Goal: Transaction & Acquisition: Purchase product/service

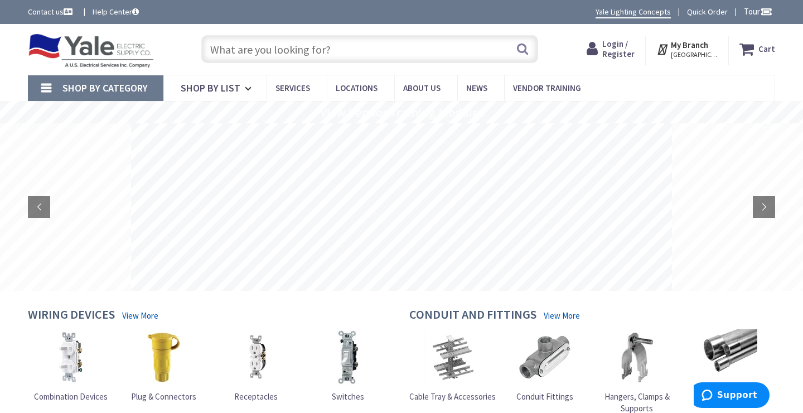
click at [602, 50] on icon at bounding box center [595, 49] width 16 height 20
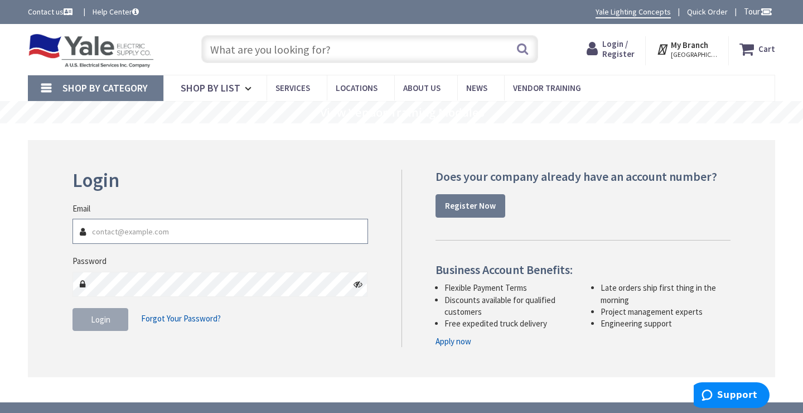
type input "camerontoddmartin@gmail.com"
click at [361, 282] on icon at bounding box center [358, 283] width 9 height 9
click at [113, 319] on button "Login" at bounding box center [100, 319] width 56 height 23
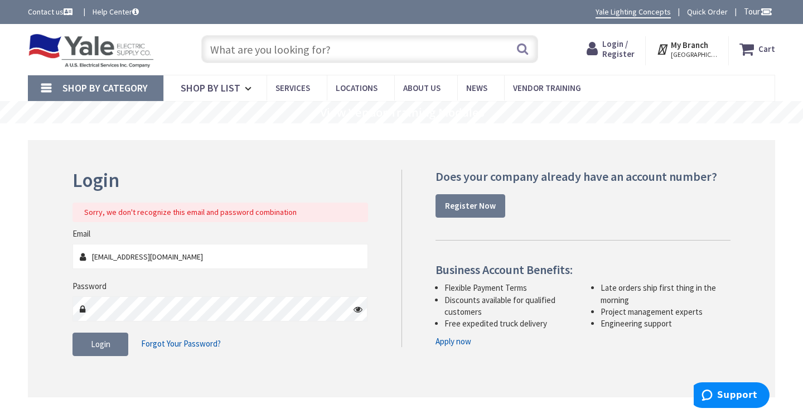
click at [359, 306] on icon at bounding box center [358, 308] width 9 height 9
click at [358, 309] on icon at bounding box center [358, 308] width 9 height 9
click at [114, 352] on button "Login" at bounding box center [100, 343] width 56 height 23
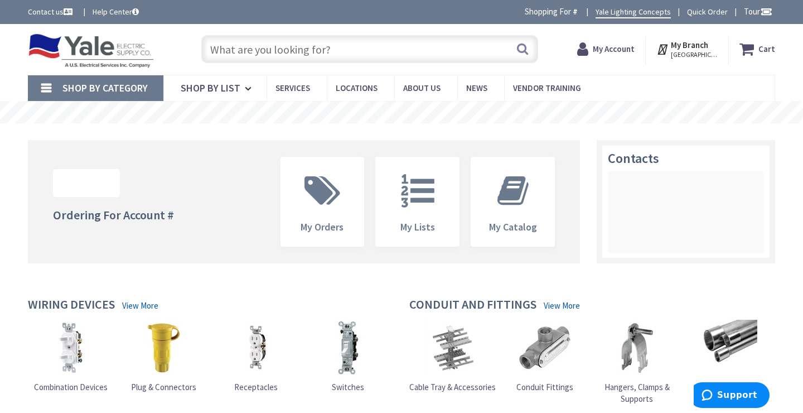
click at [309, 52] on input "text" at bounding box center [369, 49] width 337 height 28
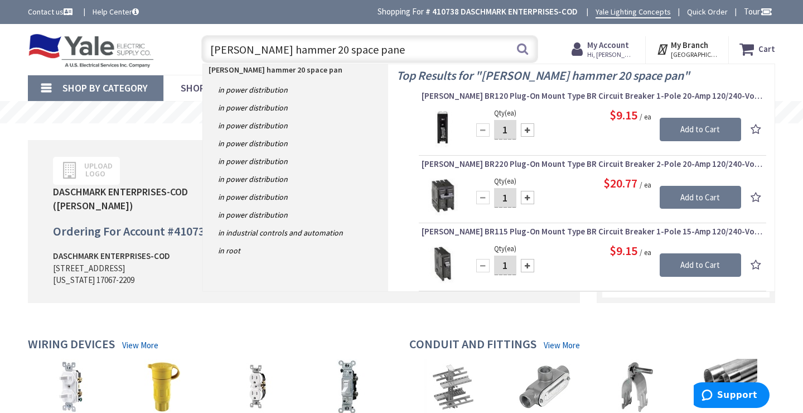
type input "cutler hammer 20 space panel"
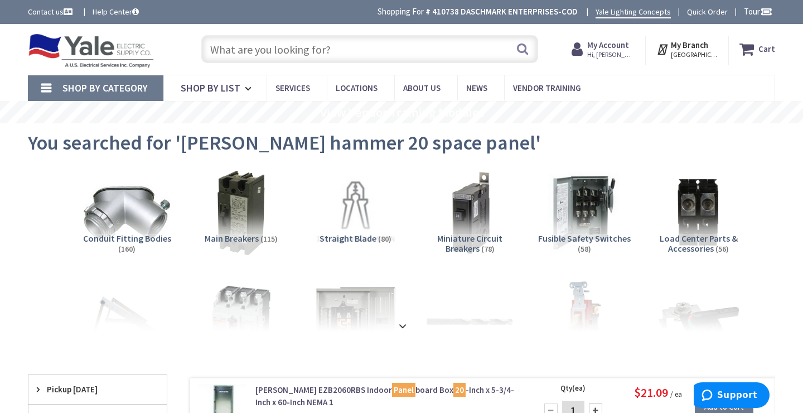
click at [288, 49] on input "text" at bounding box center [369, 49] width 337 height 28
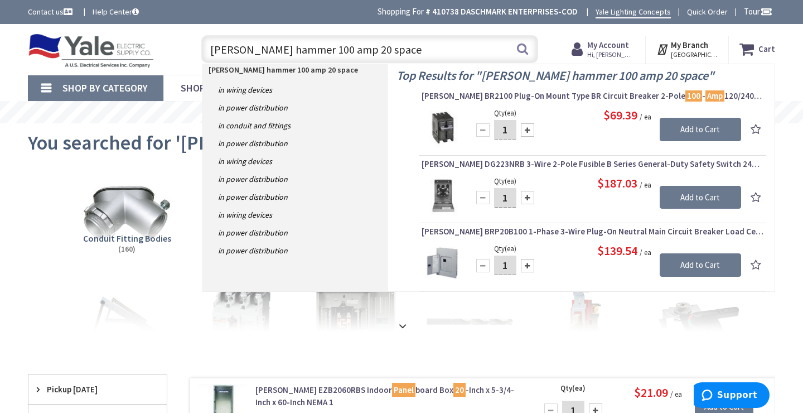
click at [280, 51] on input "cutler hammer 100 amp 20 space" at bounding box center [369, 49] width 337 height 28
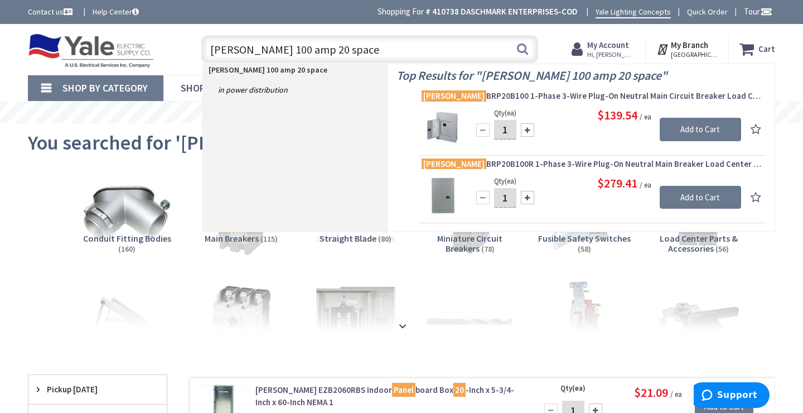
click at [332, 50] on input "Eaton 100 amp 20 space" at bounding box center [369, 49] width 337 height 28
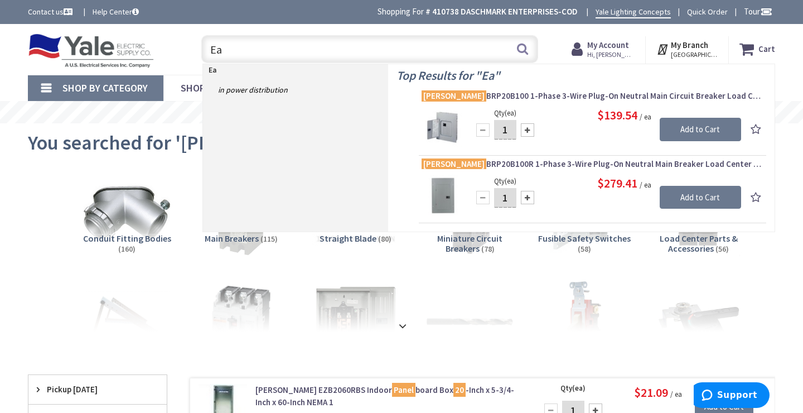
type input "E"
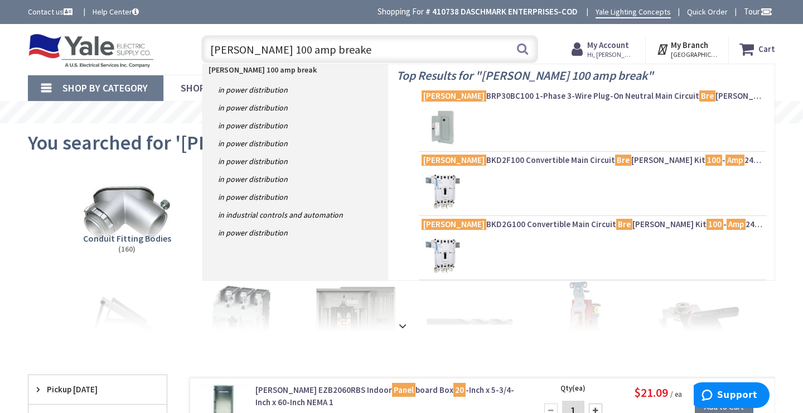
type input "eaton 100 amp breaker"
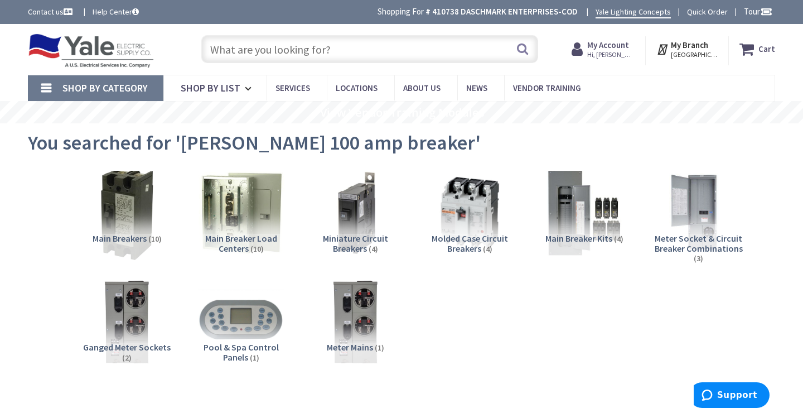
click at [134, 221] on img at bounding box center [126, 212] width 95 height 95
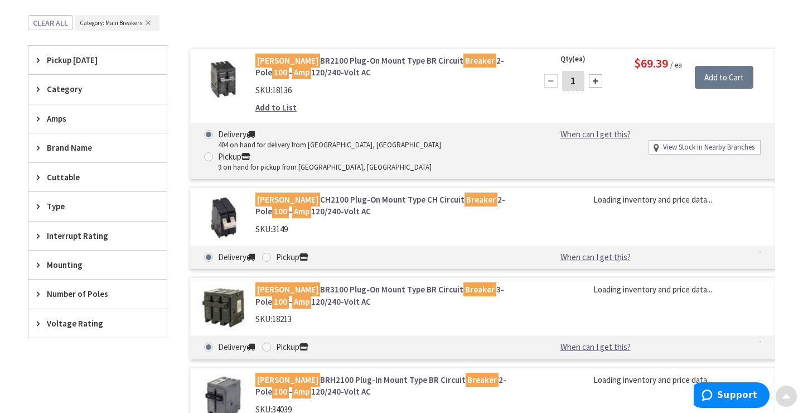
scroll to position [409, 0]
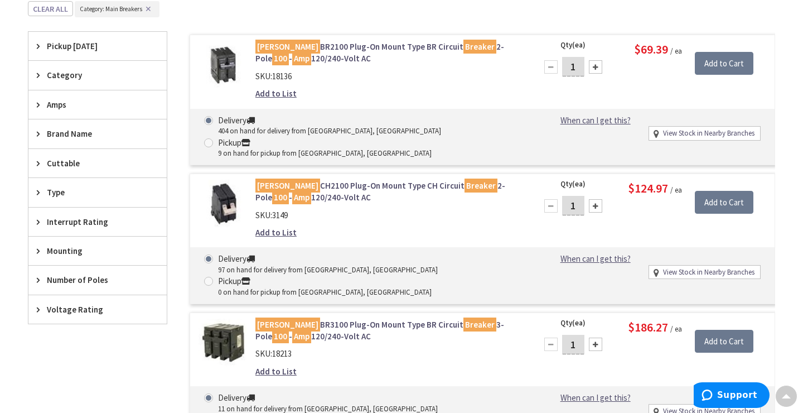
click at [213, 138] on span at bounding box center [208, 142] width 9 height 9
click at [214, 139] on input "Pickup 9 on hand for pickup from Lebanon, PA" at bounding box center [210, 142] width 7 height 7
radio input "true"
click at [740, 70] on input "Add to Cart" at bounding box center [724, 63] width 59 height 23
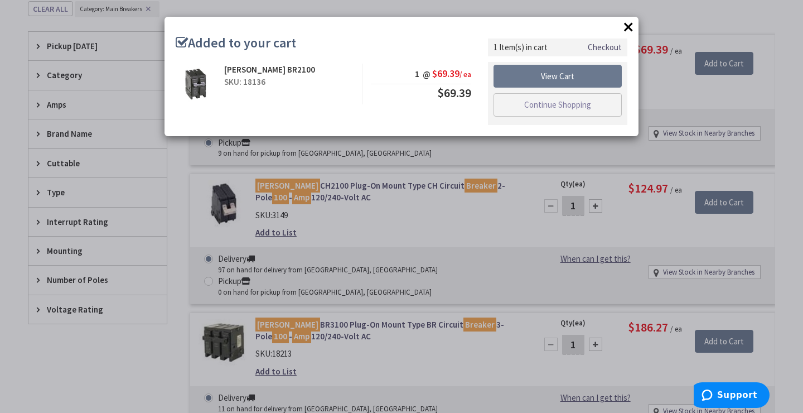
click at [628, 28] on button "×" at bounding box center [628, 26] width 17 height 17
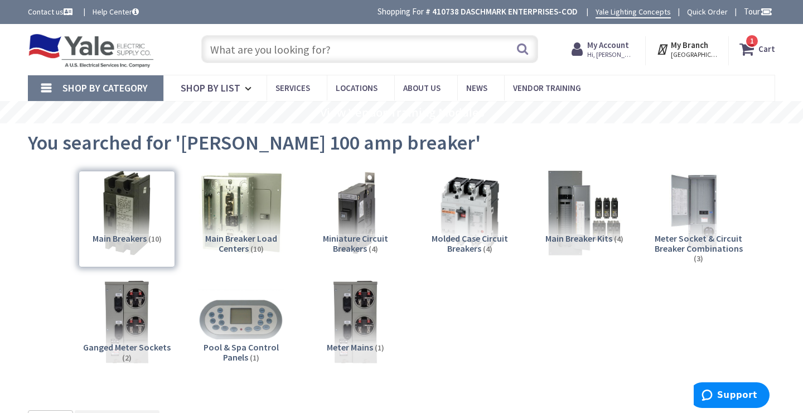
scroll to position [0, 0]
click at [329, 50] on input "text" at bounding box center [369, 49] width 337 height 28
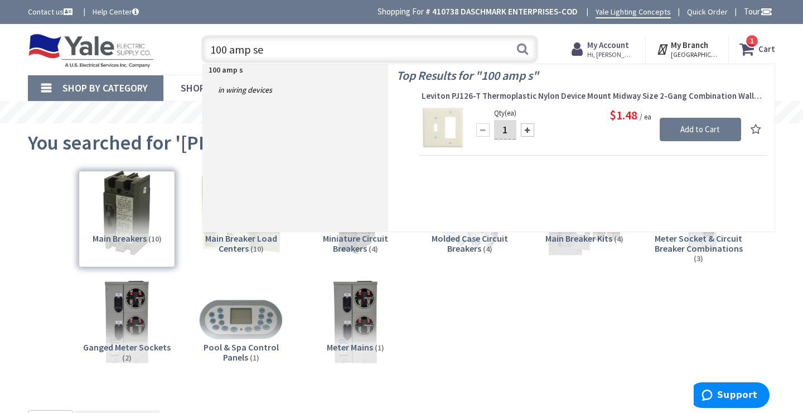
type input "100 amp ser"
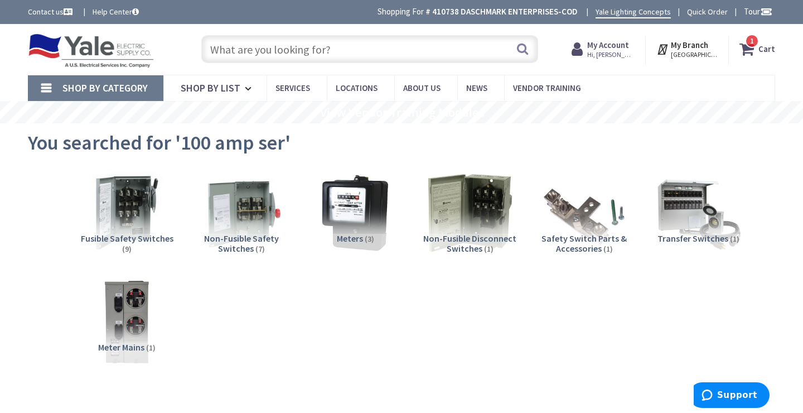
click at [301, 49] on input "text" at bounding box center [369, 49] width 337 height 28
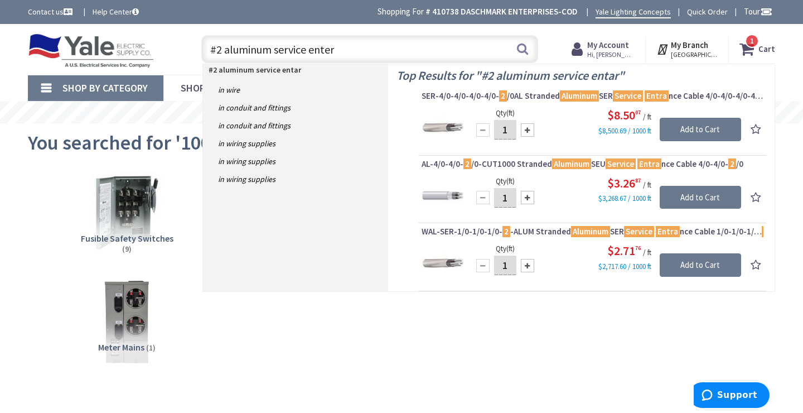
type input "#2 aluminum service enter"
drag, startPoint x: 343, startPoint y: 74, endPoint x: 585, endPoint y: 229, distance: 287.4
click at [585, 229] on mark "Aluminum" at bounding box center [590, 231] width 39 height 14
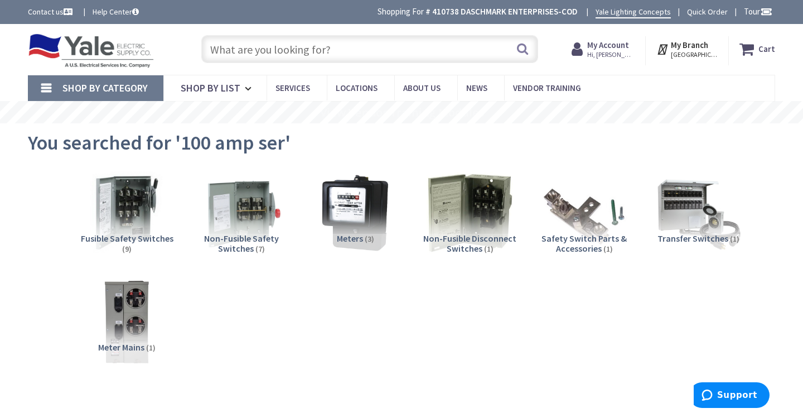
click at [326, 56] on input "text" at bounding box center [369, 49] width 337 height 28
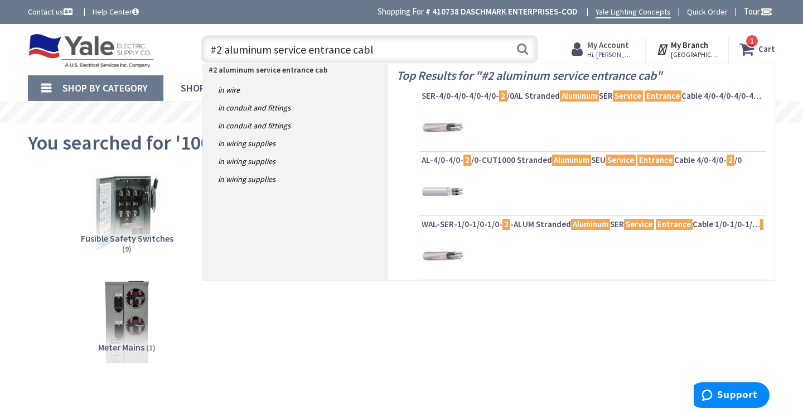
type input "#2 aluminum service entrance cable"
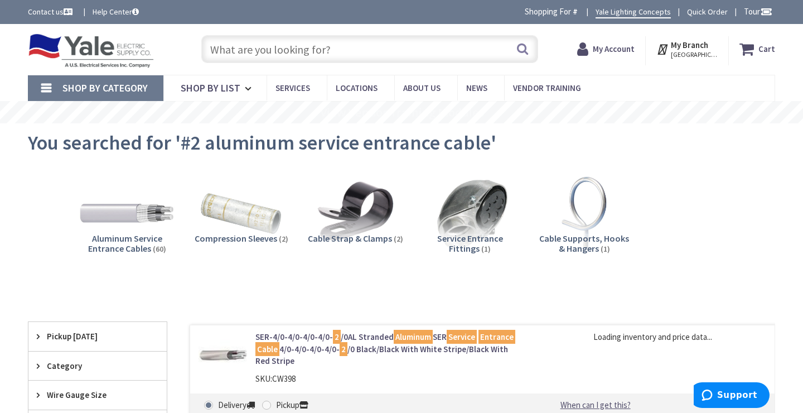
click at [119, 204] on img at bounding box center [126, 212] width 95 height 95
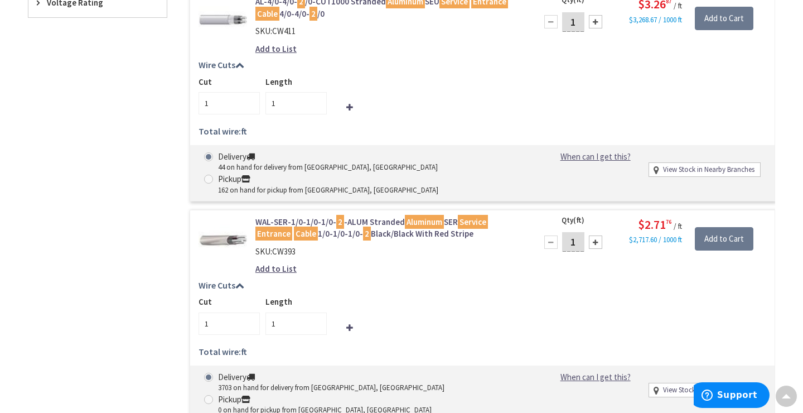
scroll to position [578, 0]
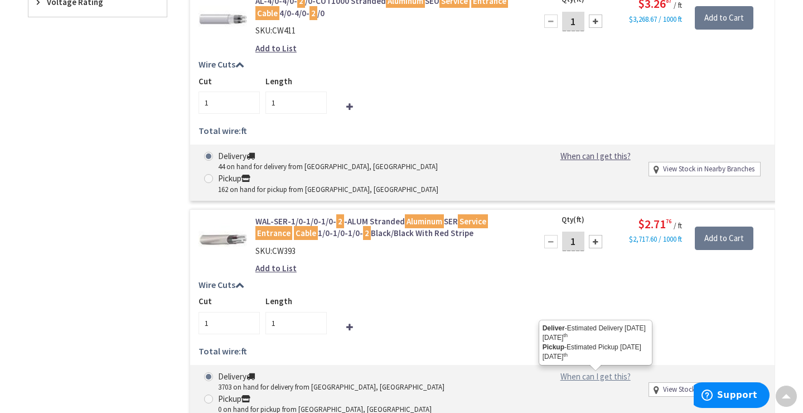
click at [587, 370] on link "When can I get this?" at bounding box center [596, 376] width 114 height 12
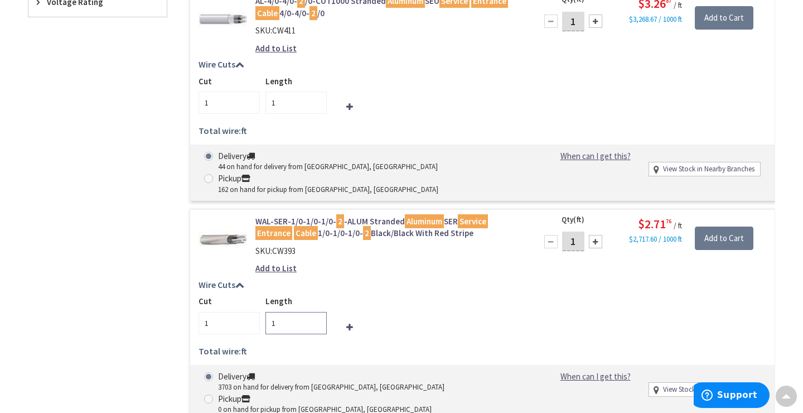
click at [285, 312] on input "1" at bounding box center [295, 323] width 61 height 22
type input "70"
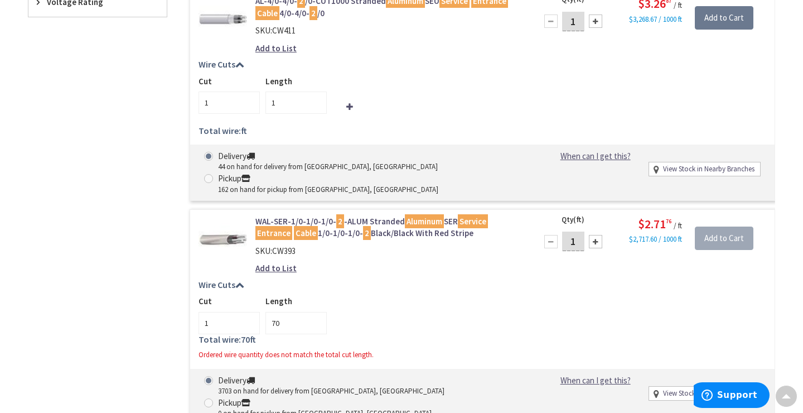
click at [483, 295] on div "Cut 1 Length 70" at bounding box center [482, 314] width 568 height 38
click at [595, 235] on div at bounding box center [595, 241] width 13 height 13
type input "2"
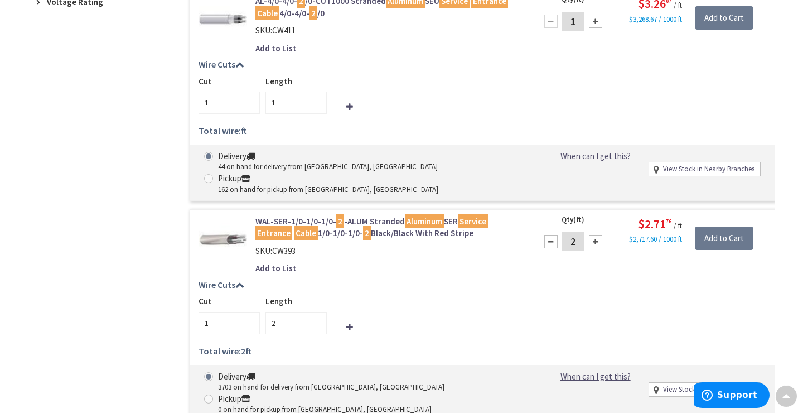
click at [595, 235] on div at bounding box center [595, 241] width 13 height 13
type input "3"
click at [595, 235] on div at bounding box center [595, 241] width 13 height 13
type input "4"
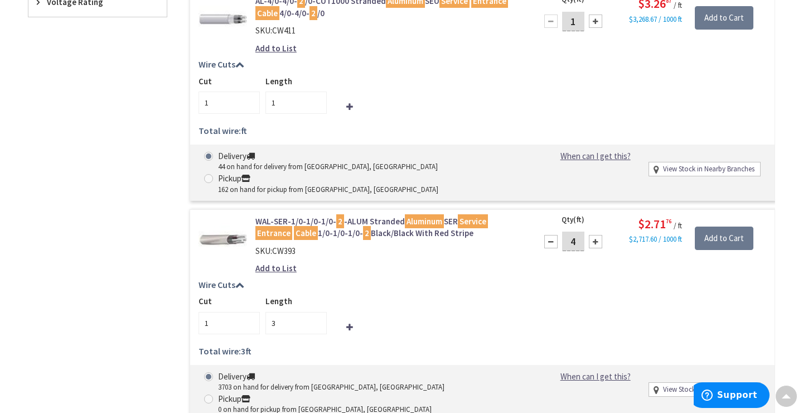
type input "4"
click at [595, 235] on div at bounding box center [595, 241] width 13 height 13
type input "5"
click at [595, 235] on div at bounding box center [595, 241] width 13 height 13
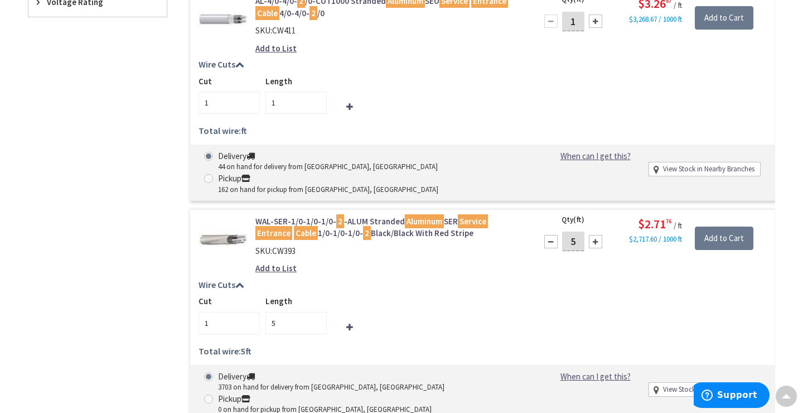
type input "6"
click at [595, 235] on div at bounding box center [595, 241] width 13 height 13
type input "7"
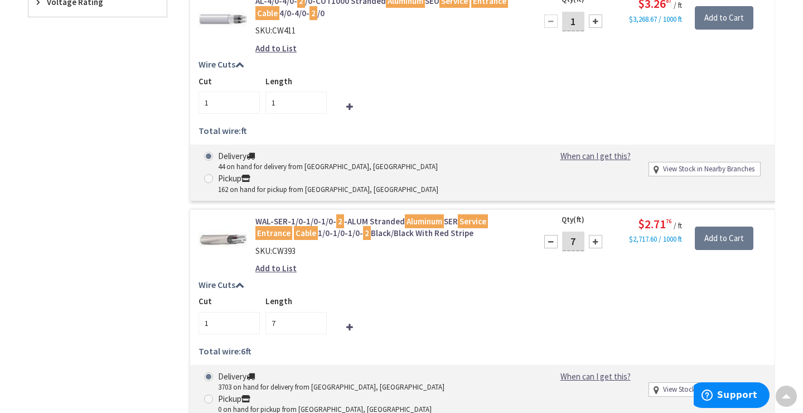
click at [595, 235] on div at bounding box center [595, 241] width 13 height 13
type input "8"
click at [595, 235] on div at bounding box center [595, 241] width 13 height 13
type input "9"
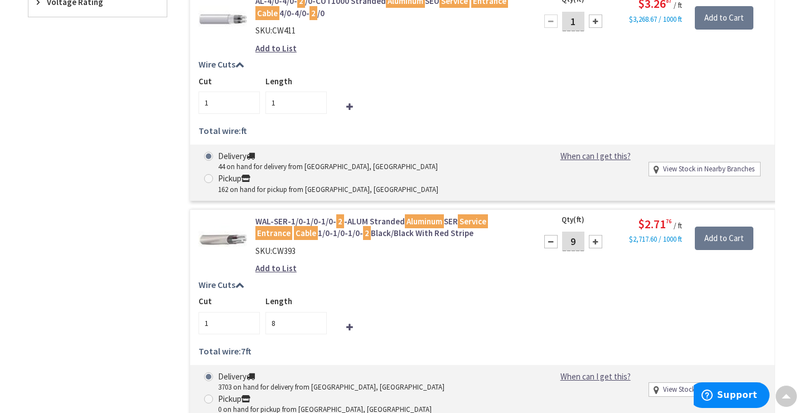
type input "9"
click at [595, 235] on div at bounding box center [595, 241] width 13 height 13
type input "10"
click at [595, 235] on div at bounding box center [595, 241] width 13 height 13
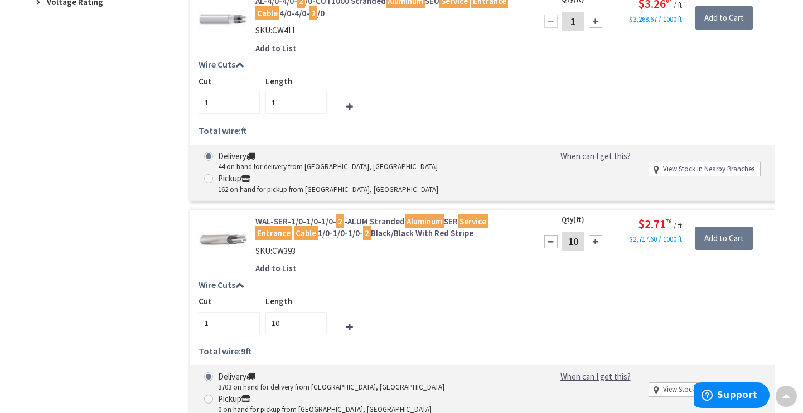
type input "11"
click at [595, 235] on div at bounding box center [595, 241] width 13 height 13
type input "12"
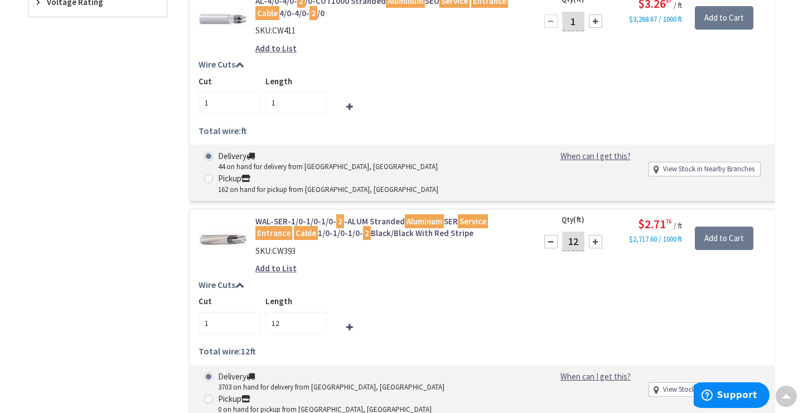
click at [595, 235] on div at bounding box center [595, 241] width 13 height 13
type input "13"
click at [595, 235] on div at bounding box center [595, 241] width 13 height 13
type input "14"
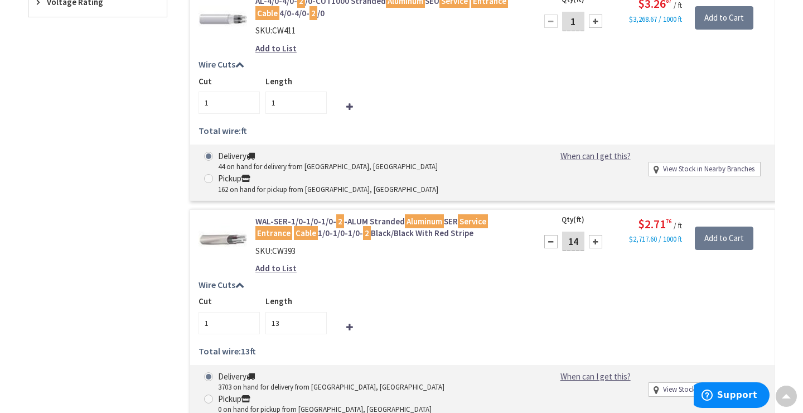
type input "14"
click at [595, 235] on div at bounding box center [595, 241] width 13 height 13
type input "15"
click at [595, 235] on div at bounding box center [595, 241] width 13 height 13
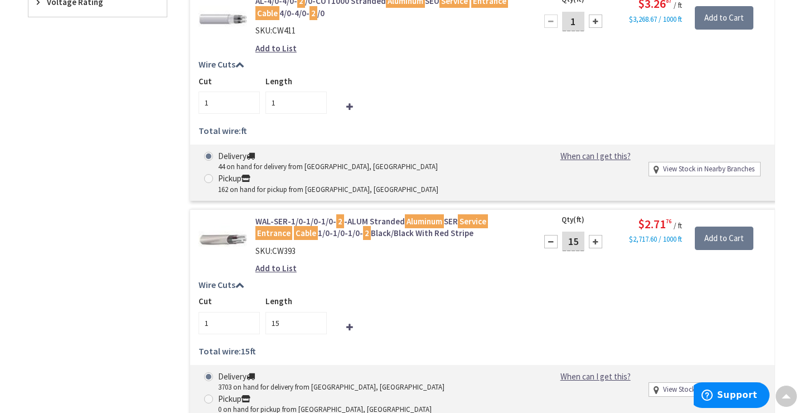
type input "16"
click at [595, 235] on div at bounding box center [595, 241] width 13 height 13
type input "17"
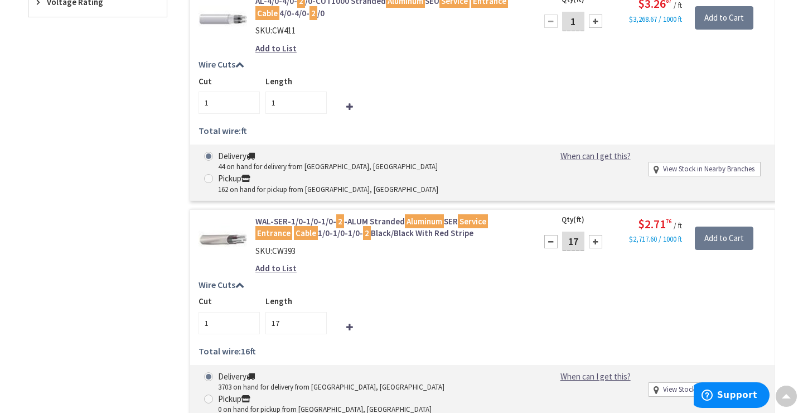
click at [595, 235] on div at bounding box center [595, 241] width 13 height 13
type input "18"
click at [595, 235] on div at bounding box center [595, 241] width 13 height 13
type input "19"
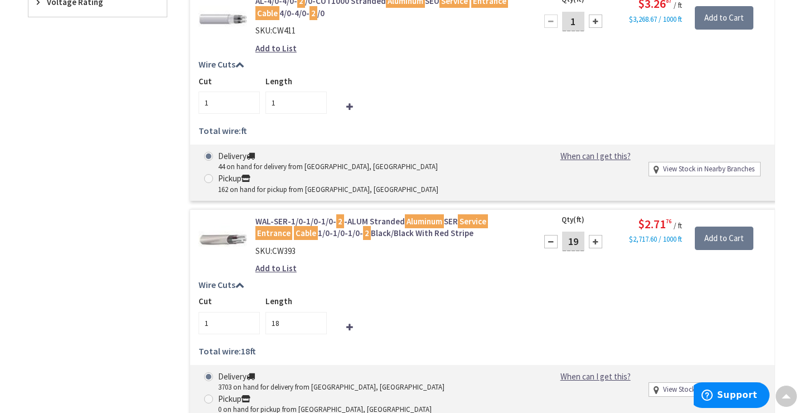
type input "19"
click at [595, 235] on div at bounding box center [595, 241] width 13 height 13
type input "20"
click at [595, 235] on div at bounding box center [595, 241] width 13 height 13
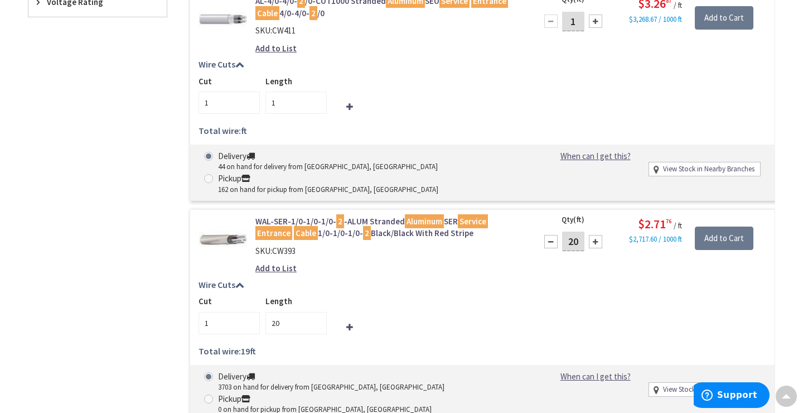
type input "21"
click at [595, 235] on div at bounding box center [595, 241] width 13 height 13
type input "22"
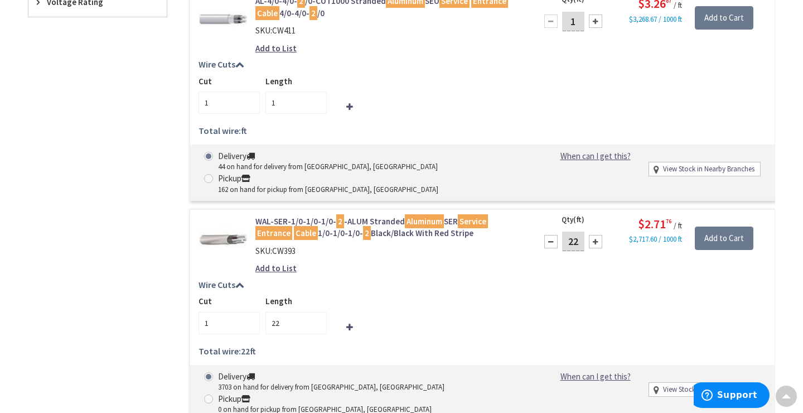
click at [580, 231] on input "22" at bounding box center [573, 241] width 22 height 20
type input "2"
type input "70"
click at [536, 280] on div "Wire Cuts Cut 1 Length 22 Total wire: 22 ft Ordered wire quantity does not matc…" at bounding box center [482, 321] width 584 height 82
type input "70"
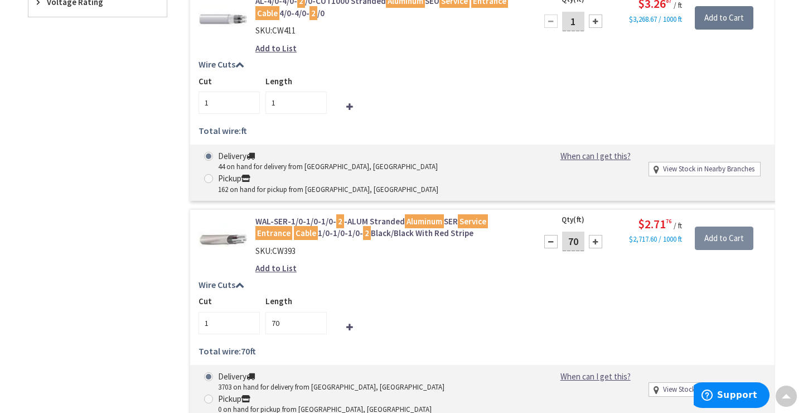
click at [726, 226] on input "Add to Cart" at bounding box center [724, 237] width 59 height 23
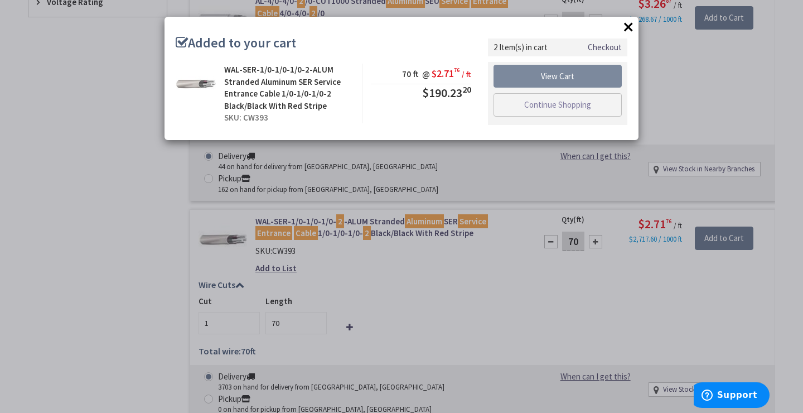
click at [574, 78] on link "View Cart" at bounding box center [557, 76] width 128 height 23
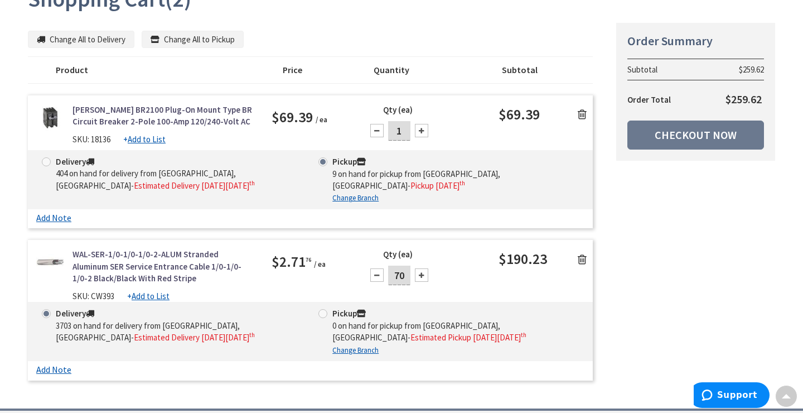
scroll to position [166, 0]
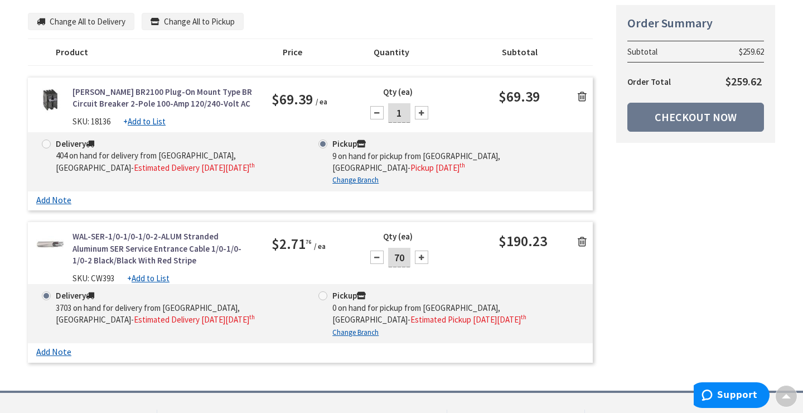
click at [582, 236] on icon at bounding box center [582, 241] width 9 height 11
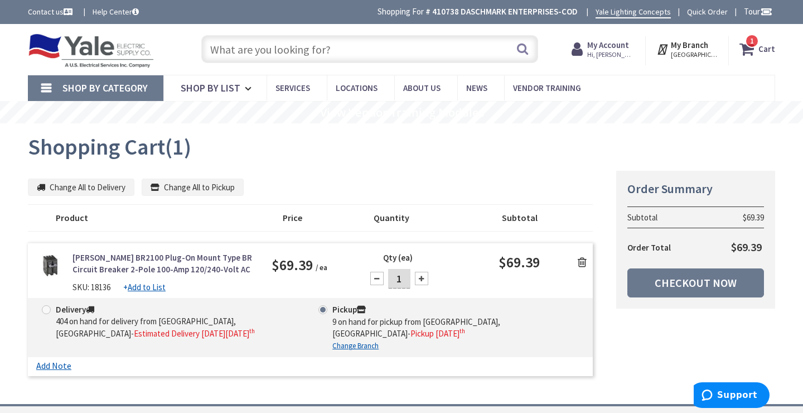
scroll to position [0, 0]
click at [347, 52] on input "text" at bounding box center [369, 49] width 337 height 28
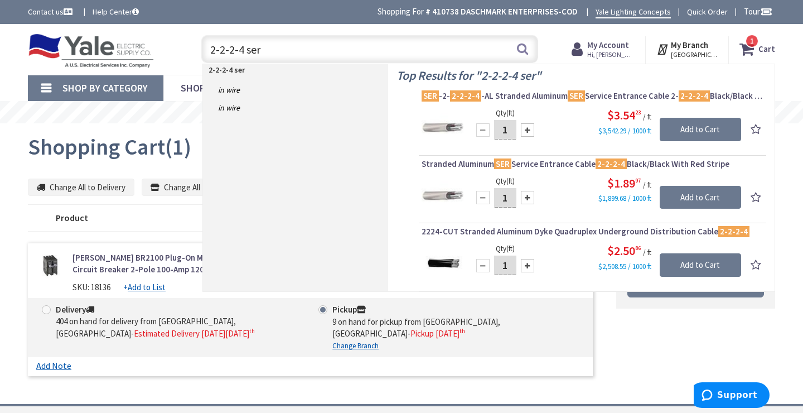
type input "2-2-2-4 ser"
click at [526, 195] on div at bounding box center [527, 197] width 13 height 13
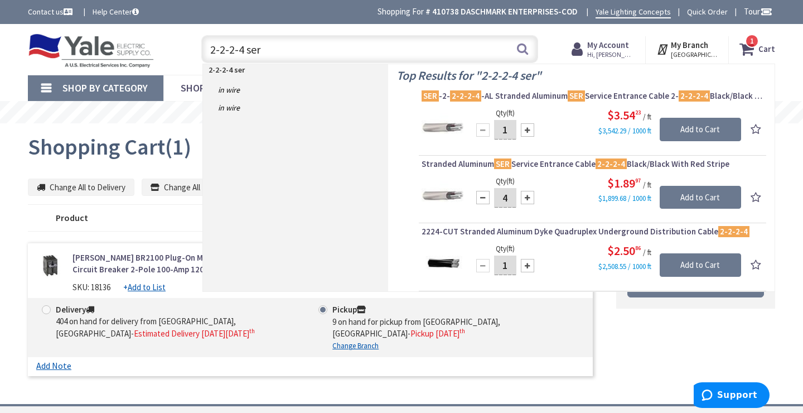
type input "5"
click at [510, 195] on input "5" at bounding box center [505, 198] width 22 height 20
type input "70"
click at [705, 196] on input "Add to Cart" at bounding box center [700, 197] width 81 height 23
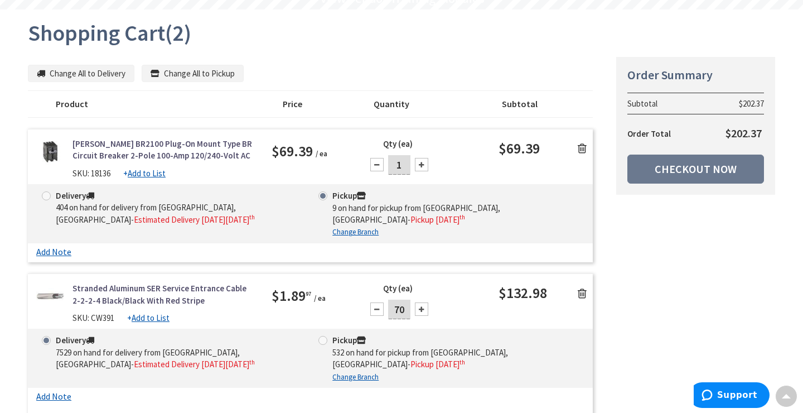
scroll to position [99, 0]
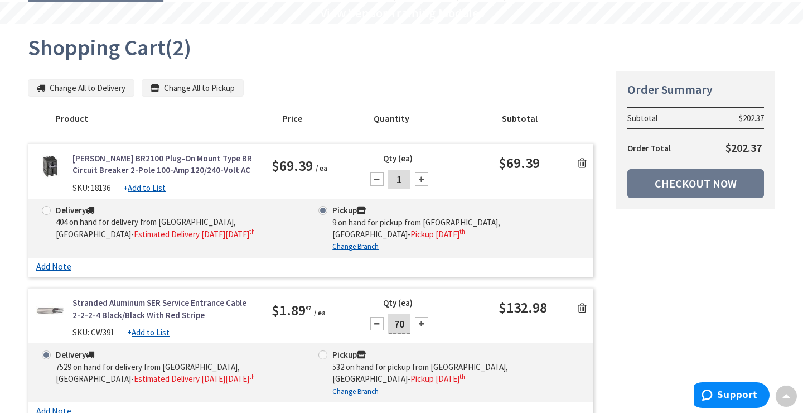
click at [580, 161] on icon at bounding box center [582, 162] width 9 height 11
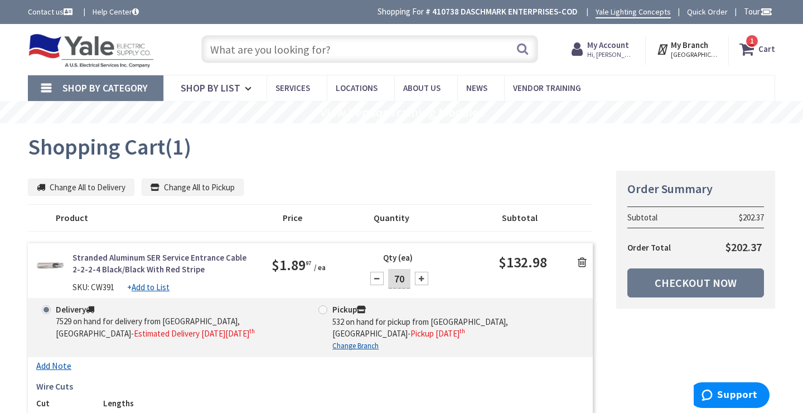
scroll to position [0, 0]
click at [423, 37] on input "text" at bounding box center [369, 49] width 337 height 28
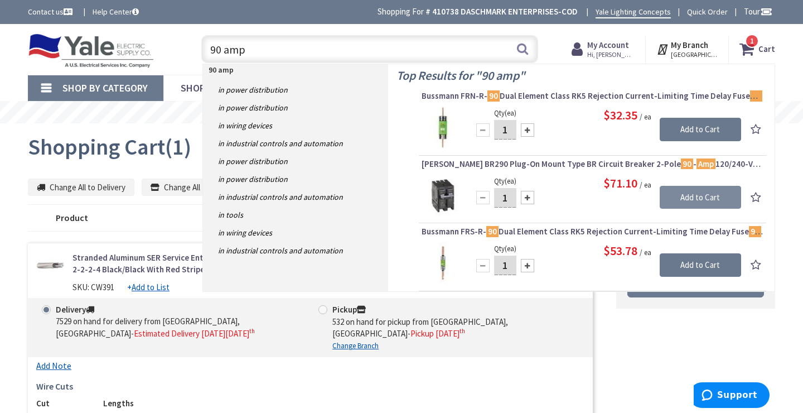
type input "90 amp"
click at [704, 198] on input "Add to Cart" at bounding box center [700, 197] width 81 height 23
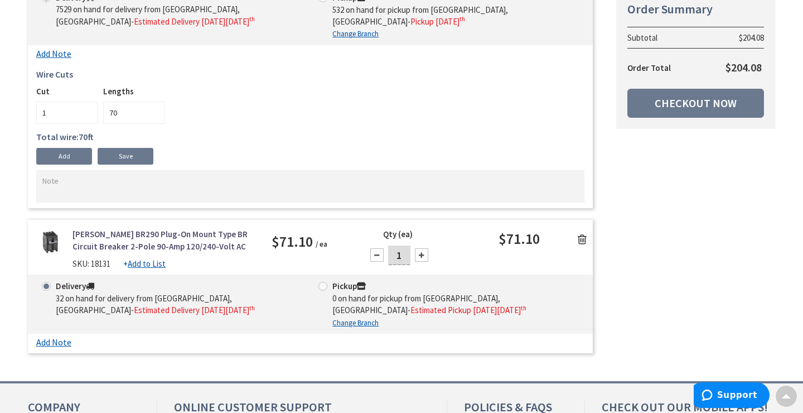
scroll to position [310, 0]
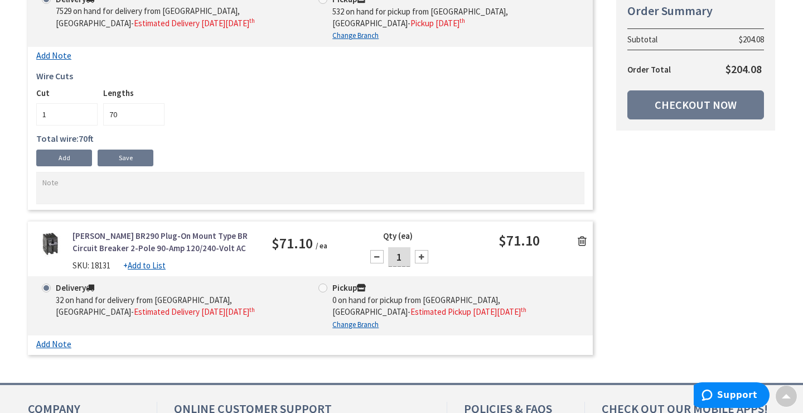
click at [582, 236] on icon at bounding box center [582, 240] width 9 height 11
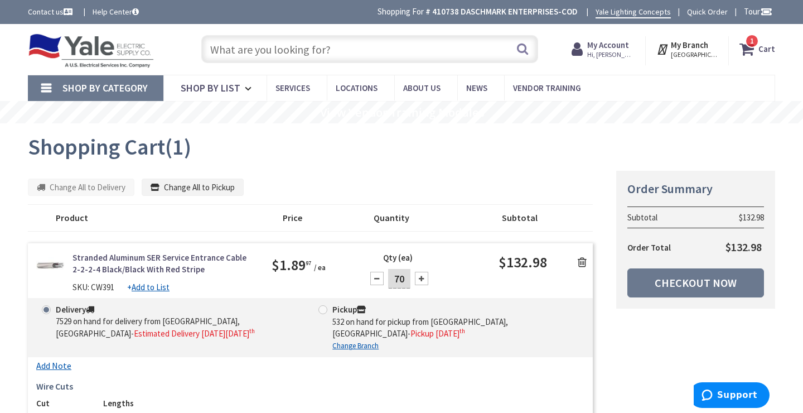
scroll to position [0, 0]
click at [306, 44] on input "text" at bounding box center [369, 49] width 337 height 28
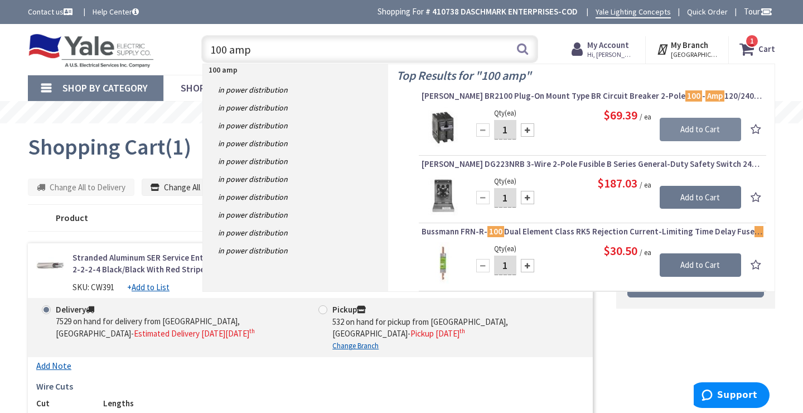
type input "100 amp"
click at [690, 130] on input "Add to Cart" at bounding box center [700, 129] width 81 height 23
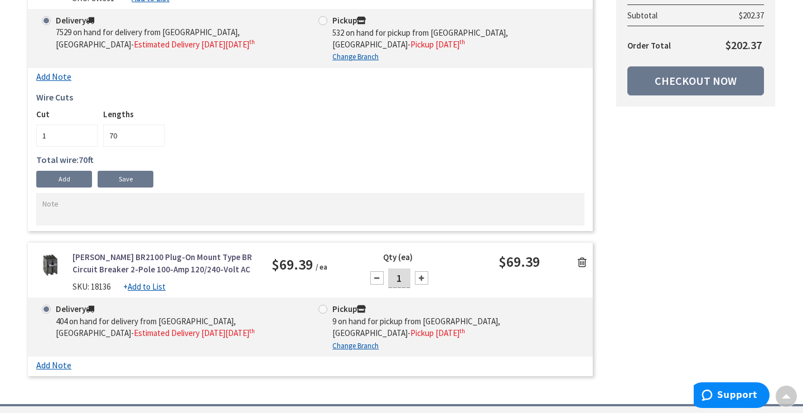
scroll to position [290, 0]
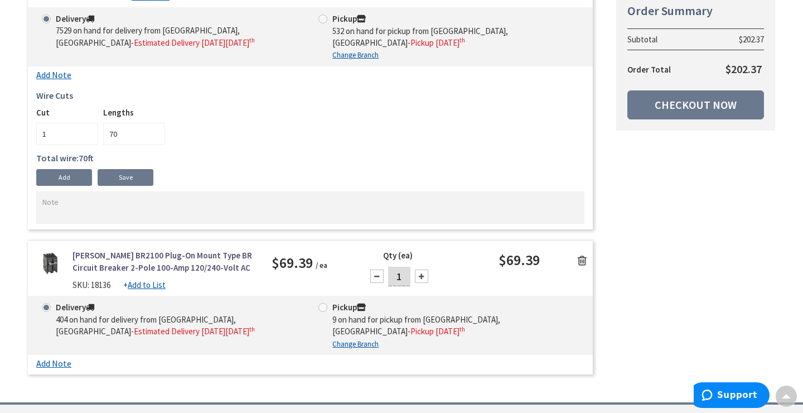
click at [327, 304] on span at bounding box center [322, 307] width 9 height 9
click at [327, 304] on input "Pickup 9 on hand for pickup from Lebanon, Pa - Pickup Friday, September 5 th" at bounding box center [324, 306] width 7 height 7
radio input "true"
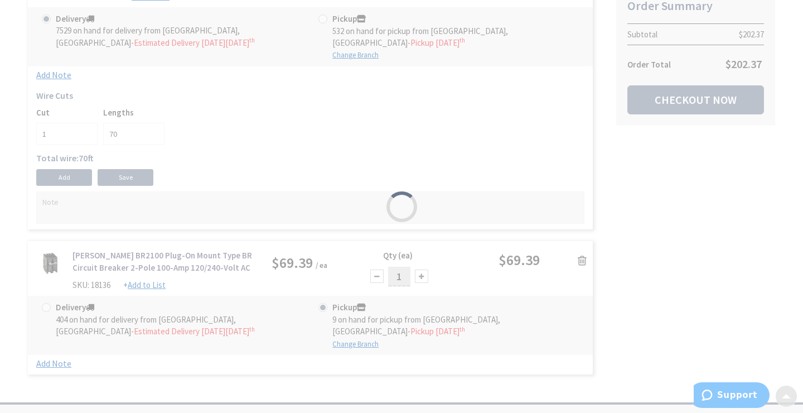
scroll to position [273, 0]
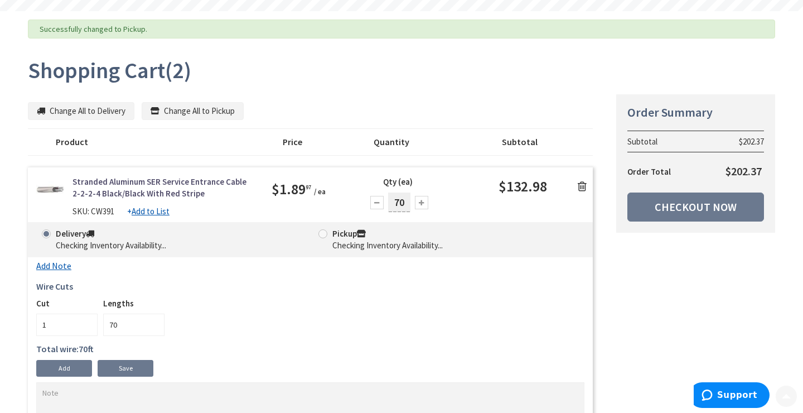
scroll to position [114, 0]
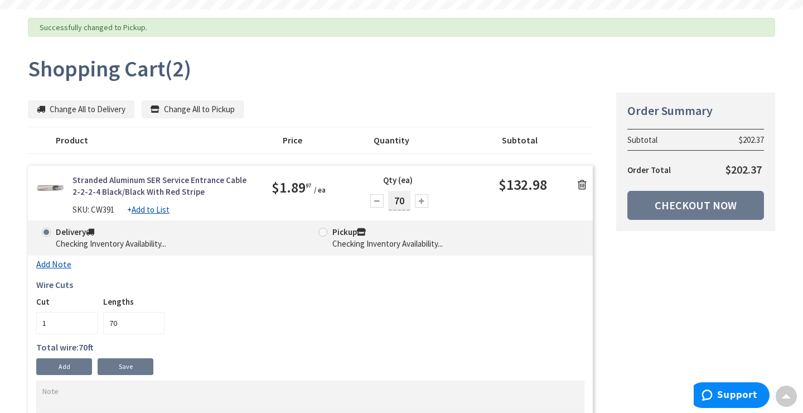
click at [324, 232] on span at bounding box center [322, 231] width 9 height 9
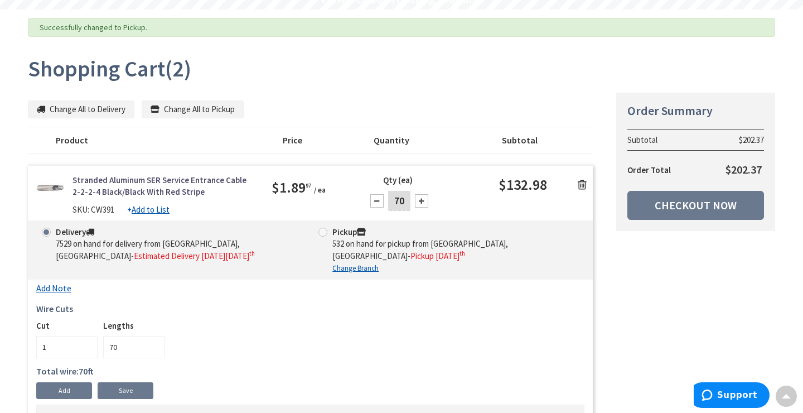
click at [326, 231] on span at bounding box center [322, 231] width 9 height 9
click at [326, 231] on input "Pickup 532 on hand for pickup from Lebanon, Pa - Pickup Friday, September 5 th" at bounding box center [324, 231] width 7 height 7
radio input "true"
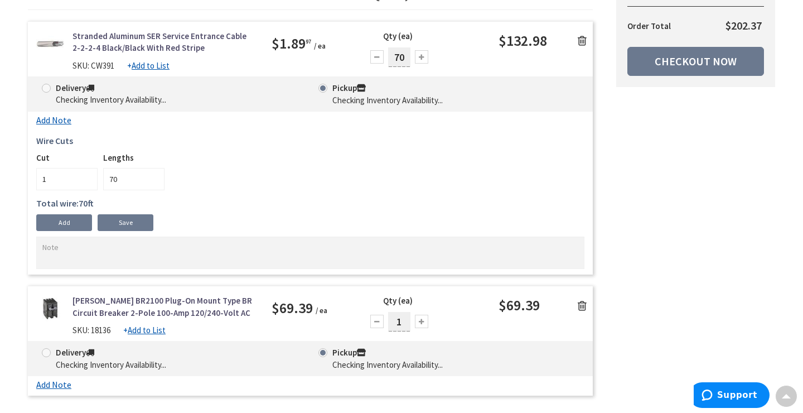
scroll to position [58, 0]
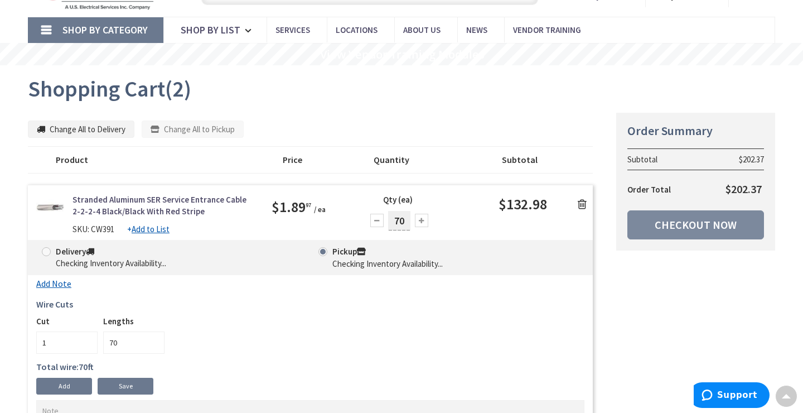
click at [716, 225] on link "Checkout Now" at bounding box center [695, 224] width 137 height 29
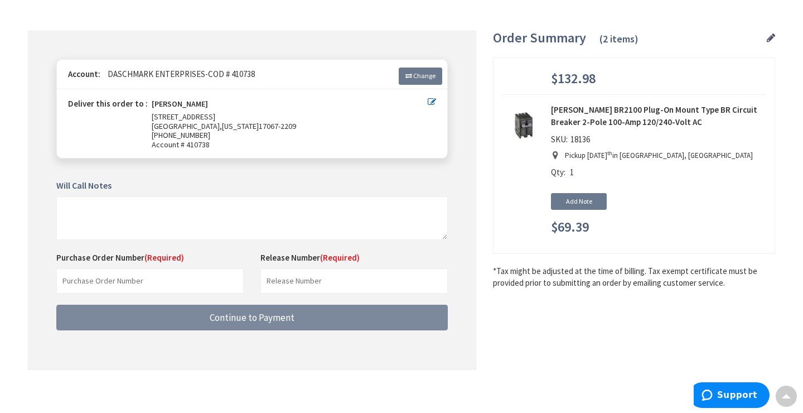
scroll to position [104, 0]
click at [335, 314] on button "Continue to Payment" at bounding box center [251, 318] width 391 height 26
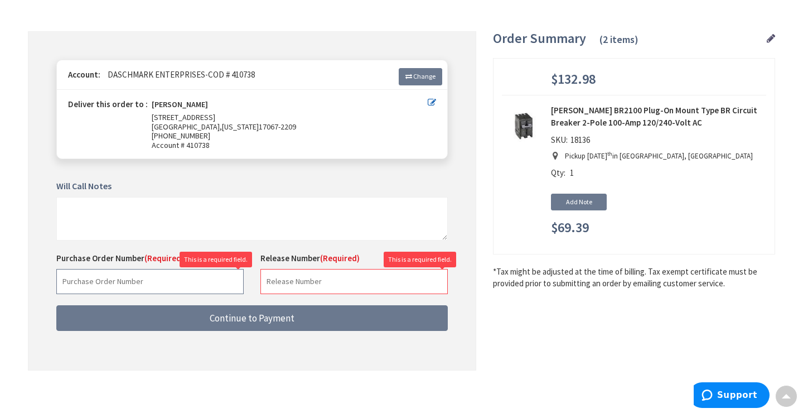
click at [221, 270] on input "text" at bounding box center [149, 281] width 187 height 25
type input "0000"
click at [307, 282] on input "text" at bounding box center [353, 281] width 187 height 25
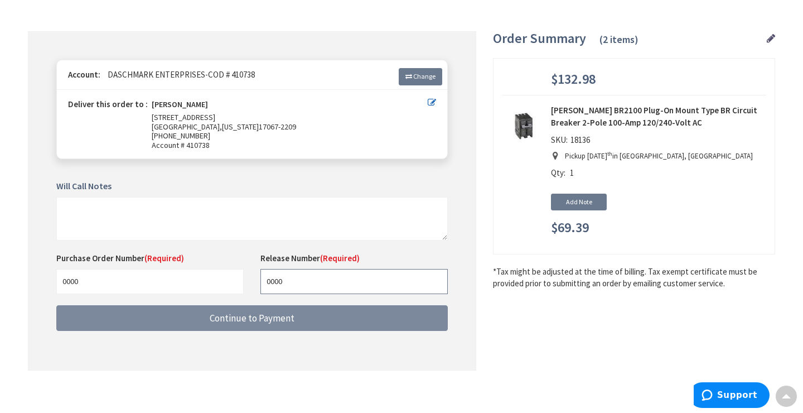
type input "0000"
click at [301, 315] on button "Continue to Payment" at bounding box center [251, 318] width 391 height 26
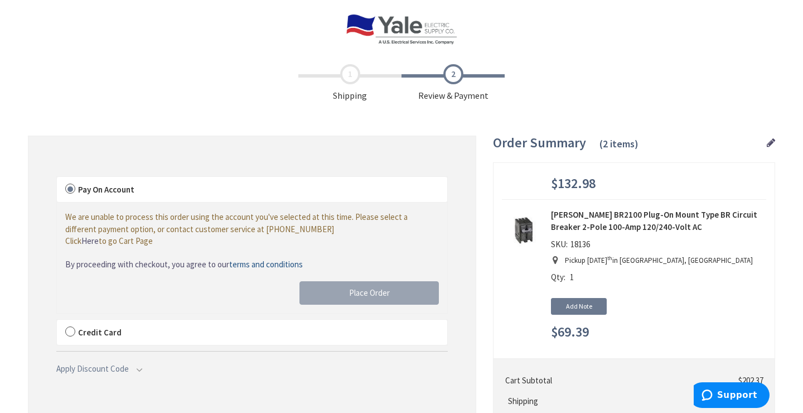
click at [71, 328] on label "Credit Card" at bounding box center [252, 332] width 390 height 26
click at [57, 322] on input "Credit Card" at bounding box center [57, 322] width 0 height 0
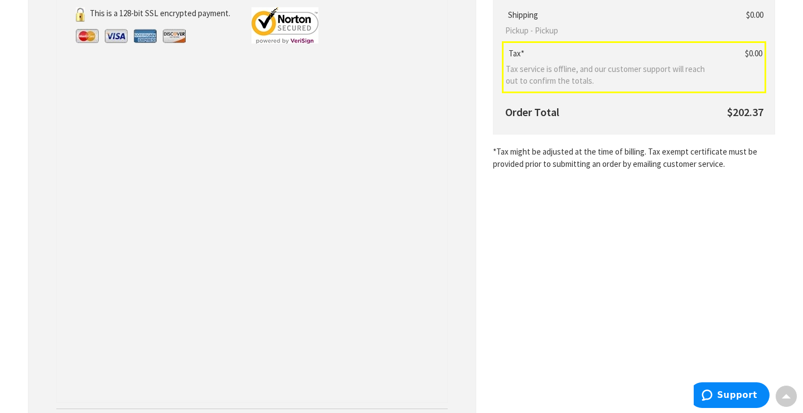
scroll to position [310, 0]
